Goal: Transaction & Acquisition: Purchase product/service

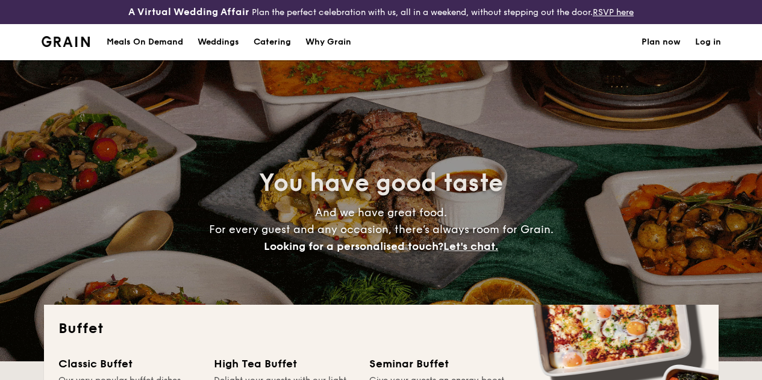
select select
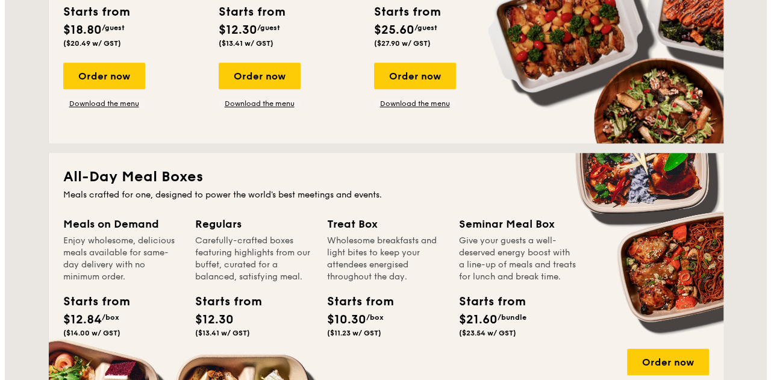
scroll to position [411, 0]
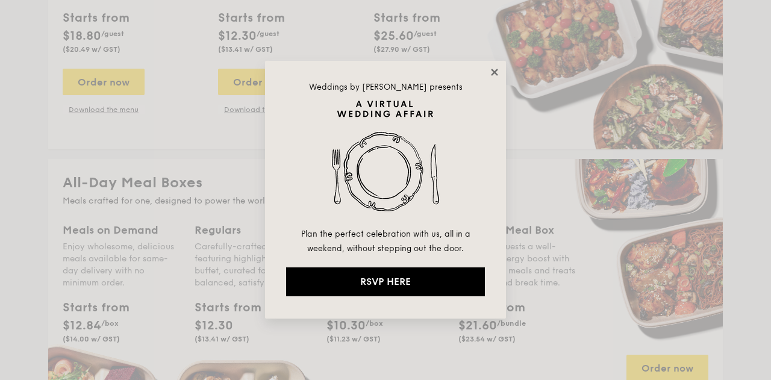
click at [497, 70] on icon at bounding box center [494, 72] width 11 height 11
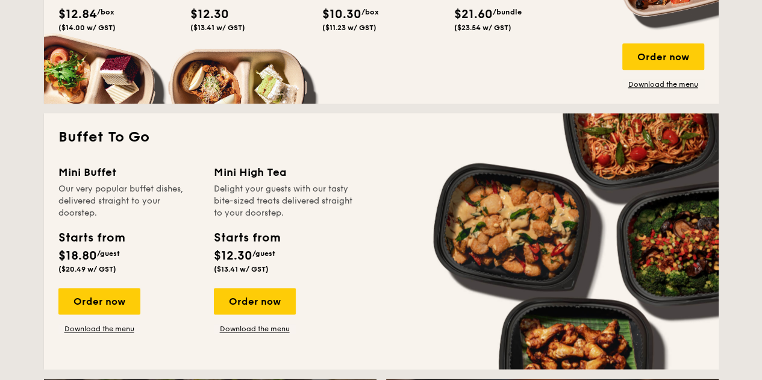
scroll to position [732, 0]
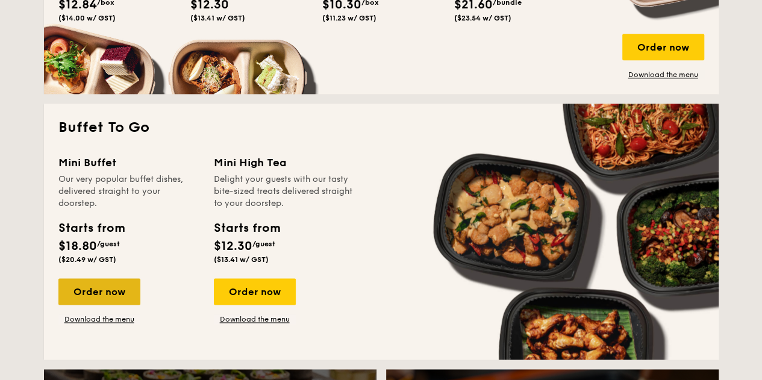
click at [93, 299] on div "Order now" at bounding box center [99, 291] width 82 height 27
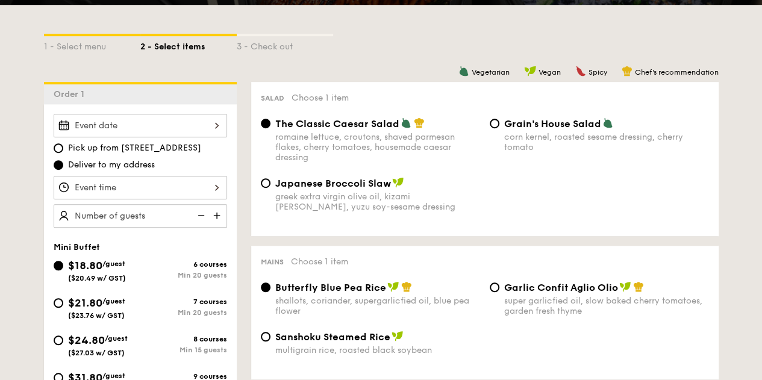
scroll to position [301, 0]
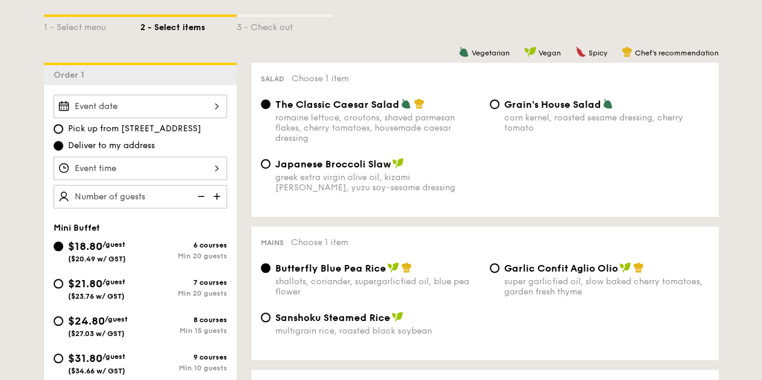
click at [195, 118] on div at bounding box center [140, 106] width 173 height 23
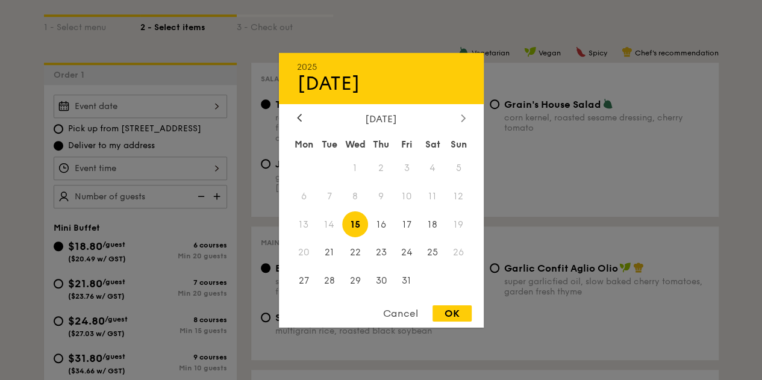
click at [467, 115] on div at bounding box center [463, 118] width 11 height 11
click at [404, 229] on span "14" at bounding box center [407, 224] width 26 height 26
click at [453, 312] on div "OK" at bounding box center [451, 313] width 39 height 16
type input "[DATE]"
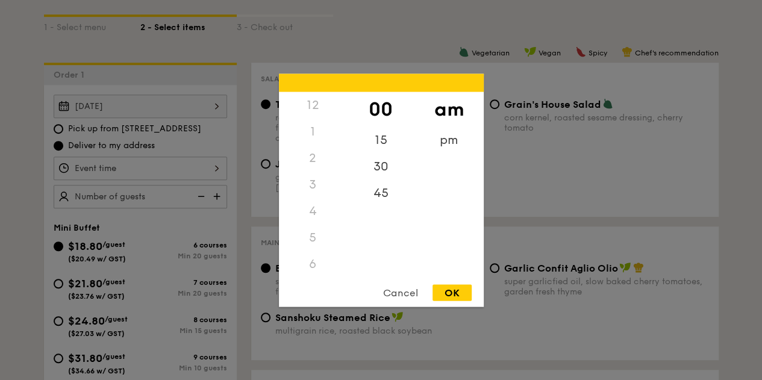
click at [148, 180] on div "12 1 2 3 4 5 6 7 8 9 10 11 00 15 30 45 am pm Cancel OK" at bounding box center [140, 168] width 173 height 23
click at [319, 122] on div "6" at bounding box center [313, 121] width 68 height 27
click at [311, 126] on div "6" at bounding box center [313, 121] width 68 height 27
click at [458, 154] on div "pm" at bounding box center [449, 143] width 68 height 35
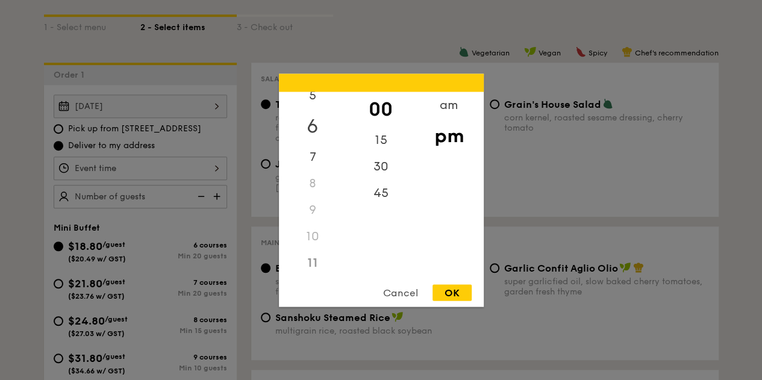
click at [315, 134] on div "6" at bounding box center [313, 125] width 68 height 35
click at [445, 292] on div "OK" at bounding box center [451, 292] width 39 height 16
type input "6:00PM"
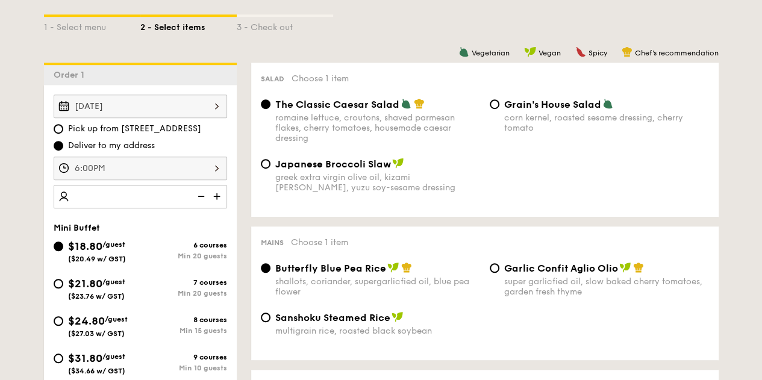
type input "1"
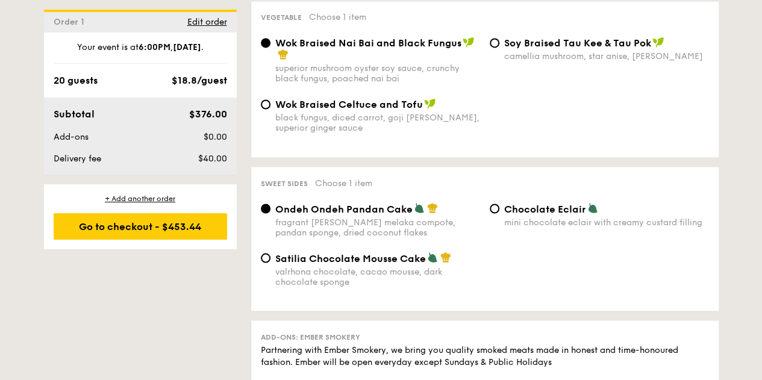
scroll to position [1084, 0]
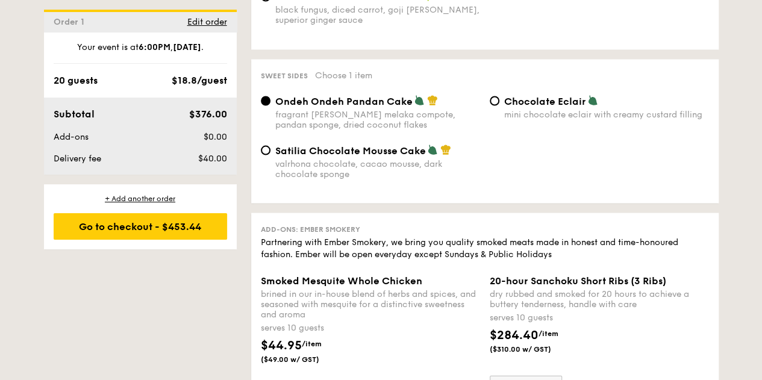
type input "20 guests"
click at [396, 156] on span "Satilia Chocolate Mousse Cake" at bounding box center [350, 150] width 151 height 11
click at [270, 155] on input "Satilia Chocolate Mousse Cake valrhona chocolate, cacao mousse, dark chocolate …" at bounding box center [266, 150] width 10 height 10
radio input "true"
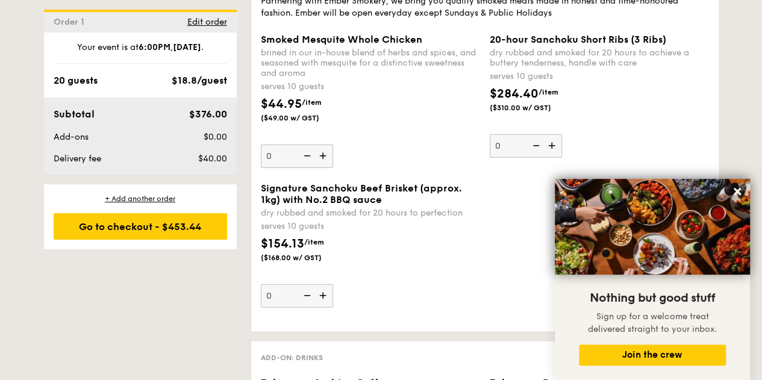
scroll to position [1385, 0]
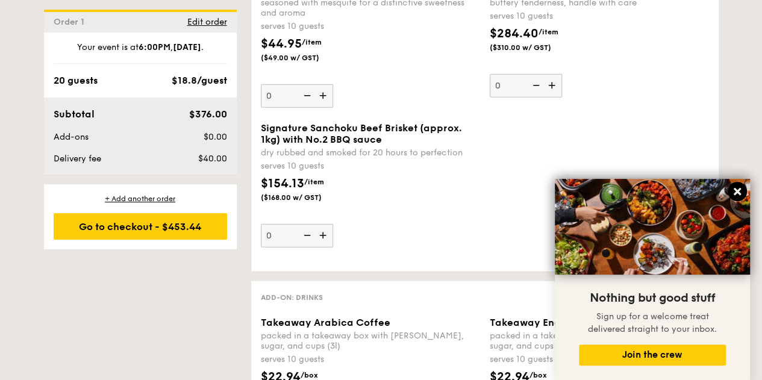
click at [735, 191] on icon at bounding box center [737, 191] width 7 height 7
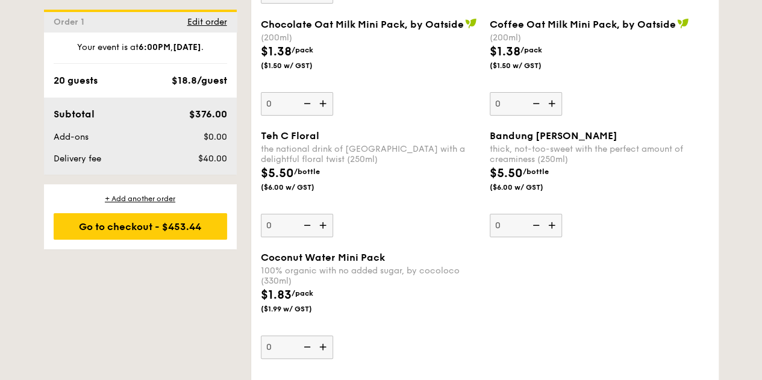
scroll to position [2409, 0]
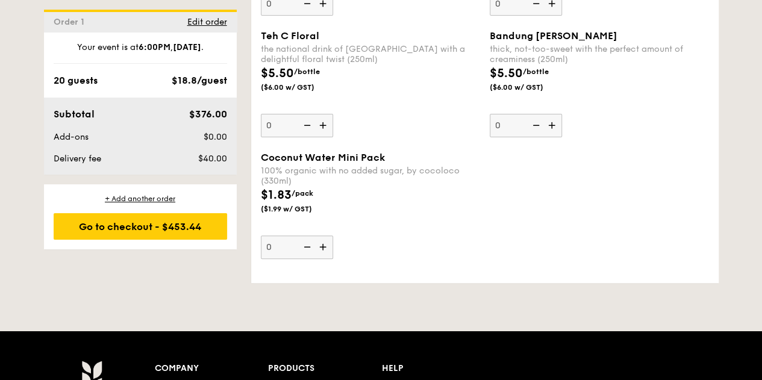
click at [325, 258] on img at bounding box center [324, 246] width 18 height 23
click at [325, 259] on input "0" at bounding box center [297, 246] width 72 height 23
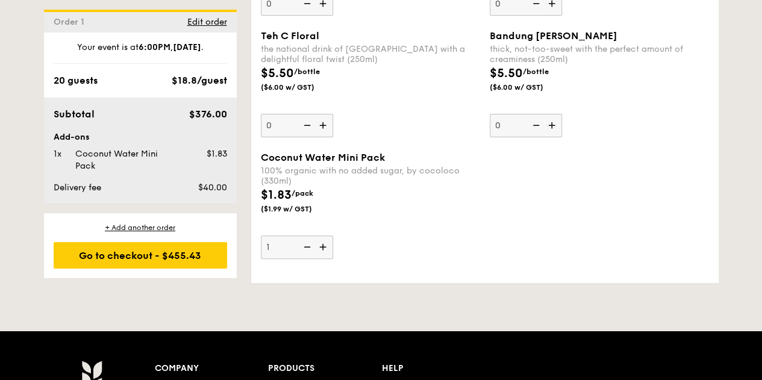
click at [325, 258] on img at bounding box center [324, 246] width 18 height 23
click at [325, 259] on input "1" at bounding box center [297, 246] width 72 height 23
click at [325, 258] on img at bounding box center [324, 246] width 18 height 23
click at [325, 259] on input "2" at bounding box center [297, 246] width 72 height 23
click at [325, 258] on img at bounding box center [324, 246] width 18 height 23
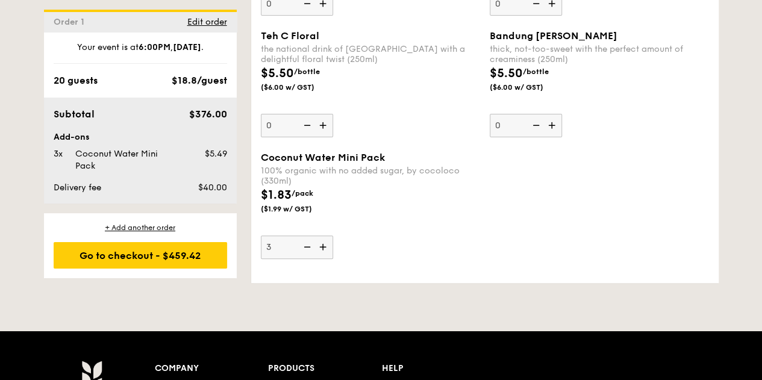
click at [325, 259] on input "3" at bounding box center [297, 246] width 72 height 23
click at [325, 258] on img at bounding box center [324, 246] width 18 height 23
click at [325, 259] on input "4" at bounding box center [297, 246] width 72 height 23
click at [325, 258] on img at bounding box center [324, 246] width 18 height 23
click at [325, 259] on input "5" at bounding box center [297, 246] width 72 height 23
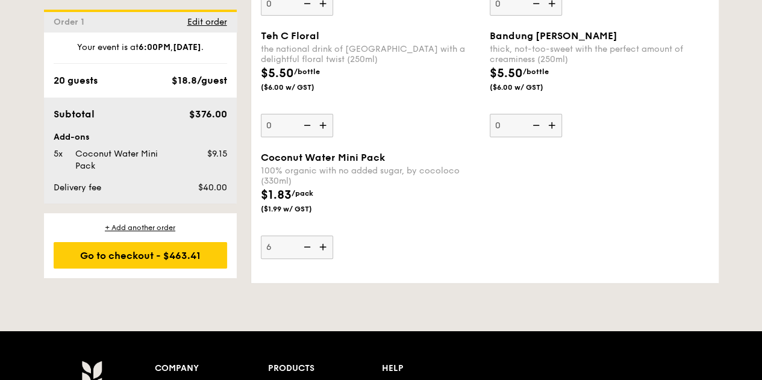
click at [325, 258] on img at bounding box center [324, 246] width 18 height 23
click at [325, 259] on input "6" at bounding box center [297, 246] width 72 height 23
click at [325, 258] on img at bounding box center [324, 246] width 18 height 23
click at [325, 259] on input "7" at bounding box center [297, 246] width 72 height 23
click at [325, 258] on img at bounding box center [324, 246] width 18 height 23
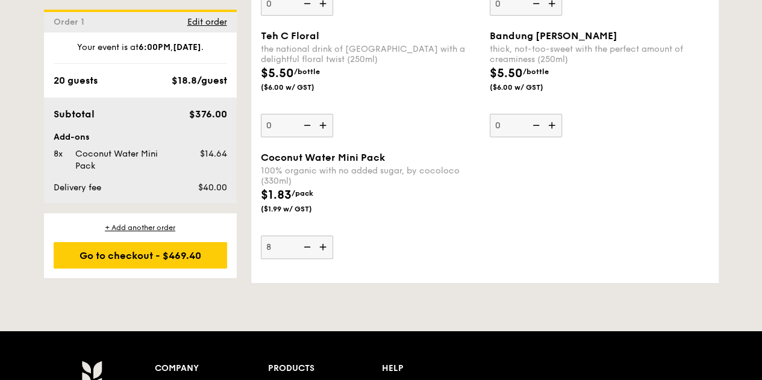
click at [325, 259] on input "8" at bounding box center [297, 246] width 72 height 23
click at [325, 258] on img at bounding box center [324, 246] width 18 height 23
click at [325, 259] on input "9" at bounding box center [297, 246] width 72 height 23
click at [325, 258] on img at bounding box center [324, 246] width 18 height 23
click at [325, 259] on input "10" at bounding box center [297, 246] width 72 height 23
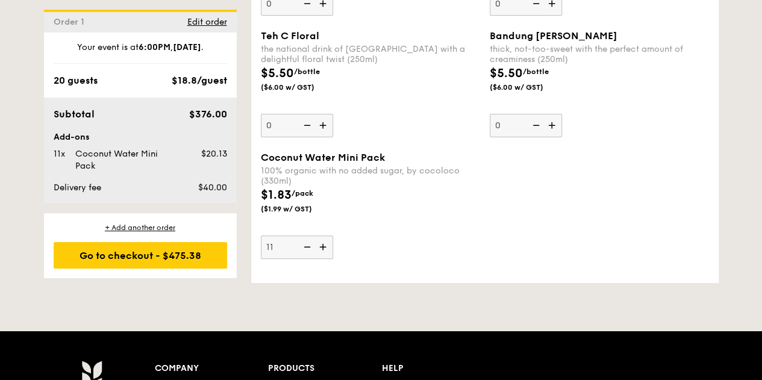
click at [325, 258] on img at bounding box center [324, 246] width 18 height 23
click at [325, 259] on input "11" at bounding box center [297, 246] width 72 height 23
click at [325, 258] on img at bounding box center [324, 246] width 18 height 23
click at [325, 259] on input "12" at bounding box center [297, 246] width 72 height 23
click at [325, 258] on img at bounding box center [324, 246] width 18 height 23
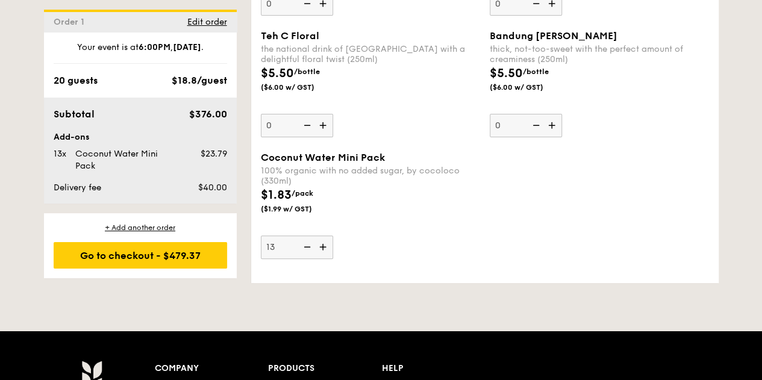
click at [325, 259] on input "13" at bounding box center [297, 246] width 72 height 23
click at [325, 258] on img at bounding box center [324, 246] width 18 height 23
click at [325, 259] on input "14" at bounding box center [297, 246] width 72 height 23
click at [325, 258] on img at bounding box center [324, 246] width 18 height 23
click at [325, 259] on input "15" at bounding box center [297, 246] width 72 height 23
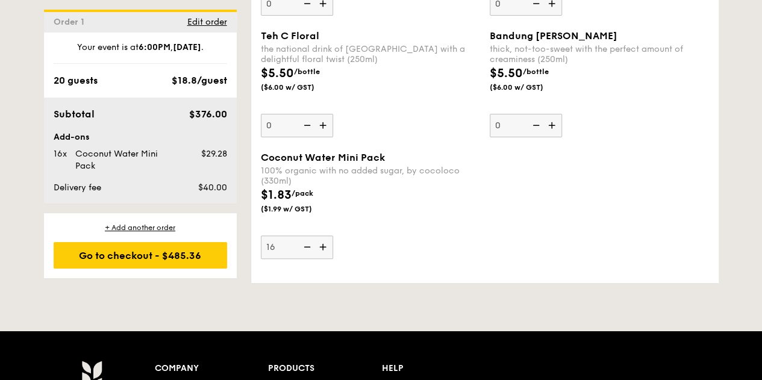
click at [325, 258] on img at bounding box center [324, 246] width 18 height 23
click at [325, 259] on input "16" at bounding box center [297, 246] width 72 height 23
click at [328, 255] on img at bounding box center [324, 246] width 18 height 23
click at [328, 255] on input "17" at bounding box center [297, 246] width 72 height 23
click at [328, 255] on img at bounding box center [324, 246] width 18 height 23
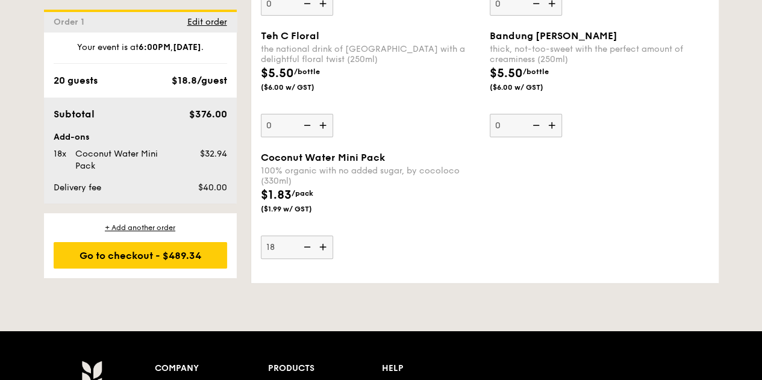
click at [328, 255] on input "18" at bounding box center [297, 246] width 72 height 23
click at [328, 255] on img at bounding box center [324, 246] width 18 height 23
click at [328, 255] on input "19" at bounding box center [297, 246] width 72 height 23
type input "20"
click at [417, 253] on div "Coconut Water Mini Pack 100% organic with no added sugar, by cocoloco (330ml) $…" at bounding box center [370, 205] width 219 height 107
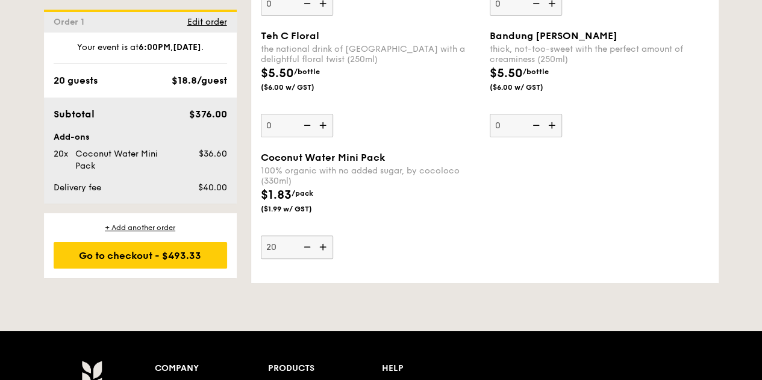
click at [333, 253] on input "20" at bounding box center [297, 246] width 72 height 23
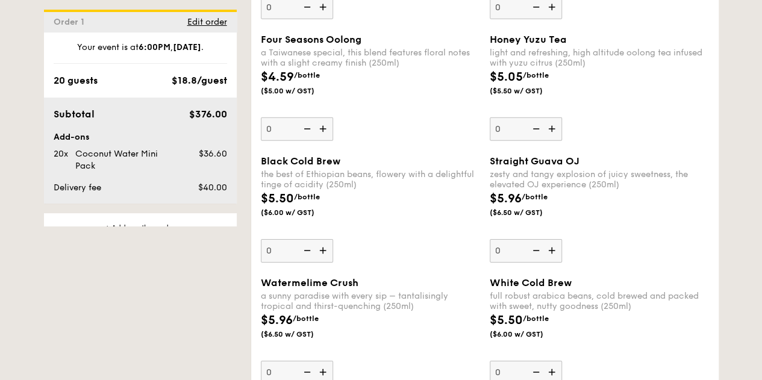
scroll to position [2475, 0]
